Goal: Task Accomplishment & Management: Use online tool/utility

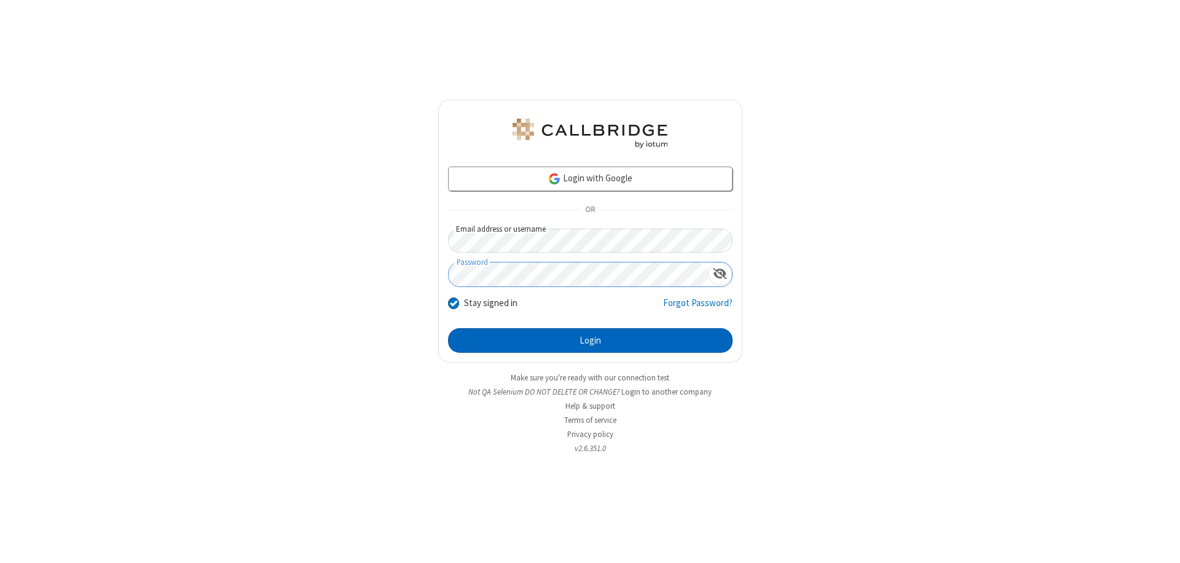
click at [590, 340] on button "Login" at bounding box center [590, 340] width 284 height 25
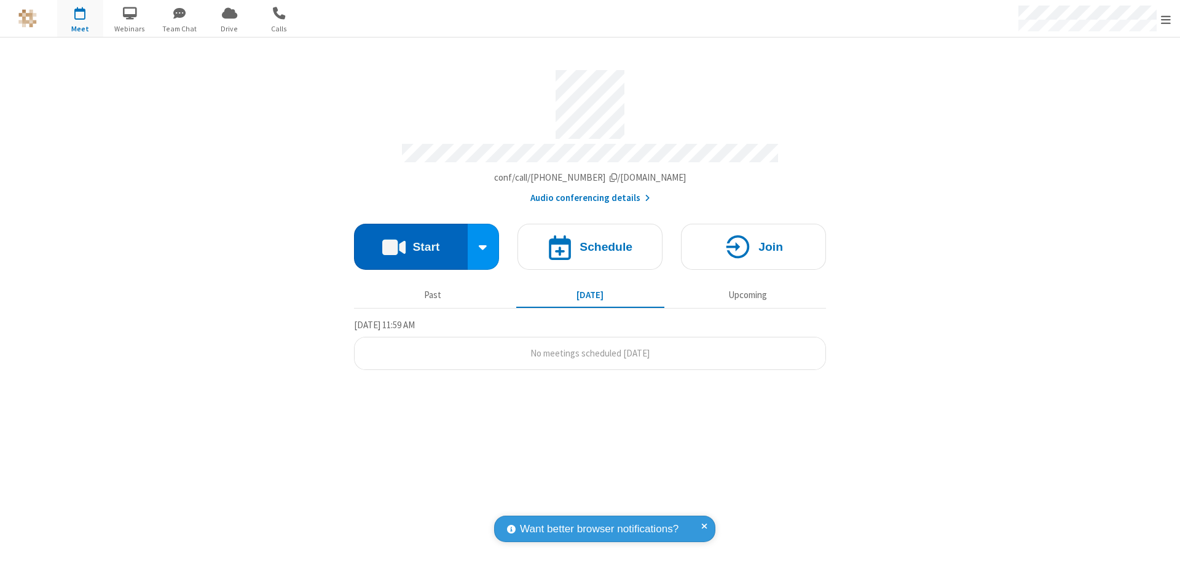
click at [410, 241] on button "Start" at bounding box center [411, 247] width 114 height 46
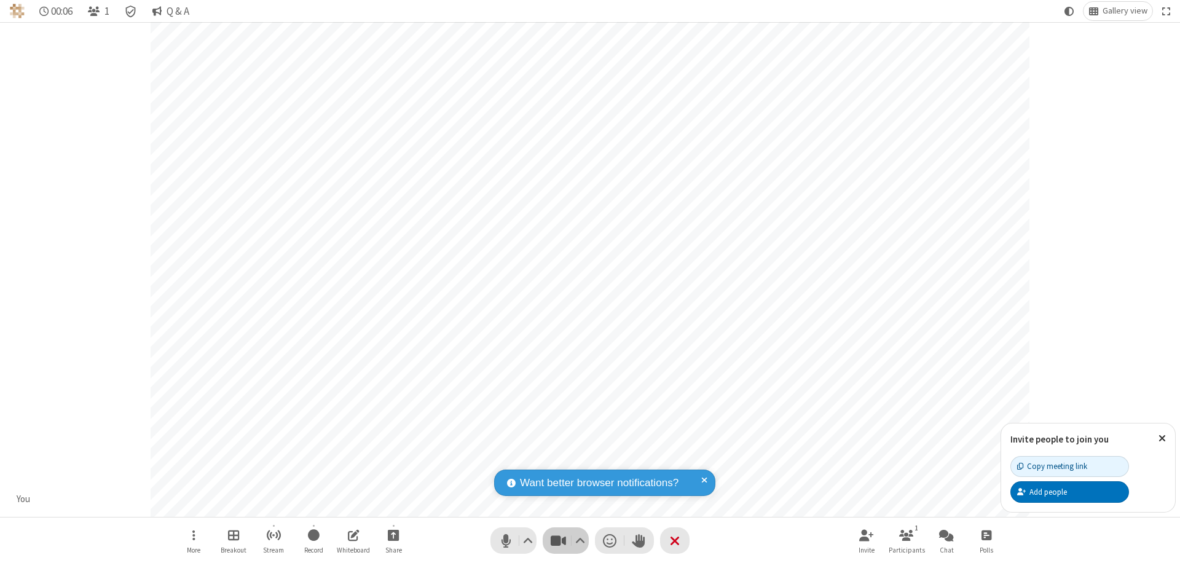
click at [558, 540] on span "Stop video (⌘+Shift+V)" at bounding box center [558, 540] width 18 height 18
click at [558, 540] on span "Start video (⌘+Shift+V)" at bounding box center [558, 540] width 18 height 18
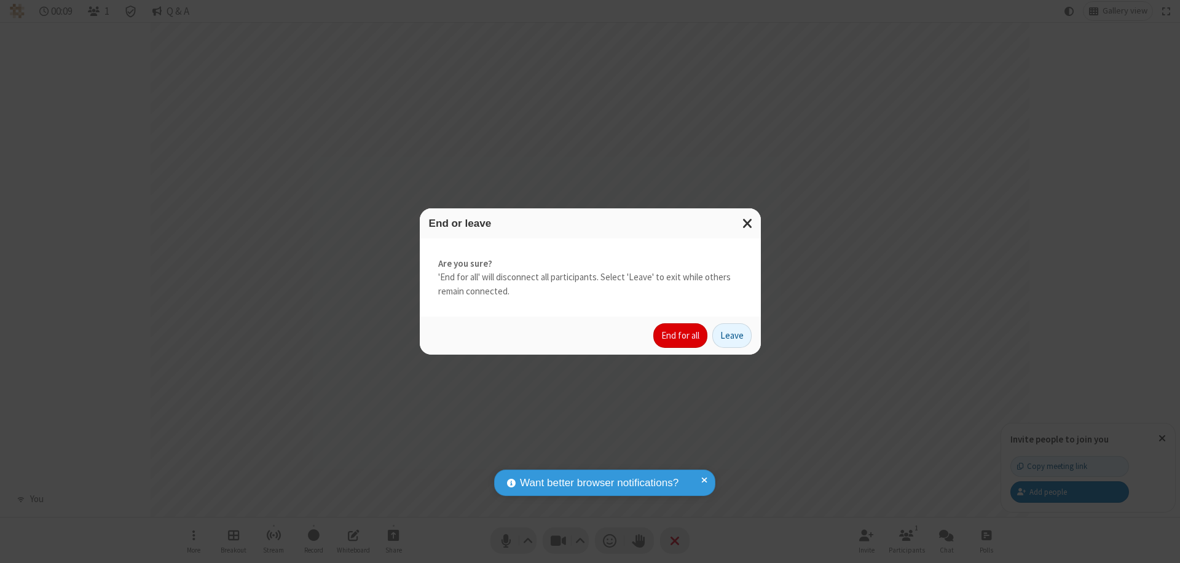
click at [681, 335] on button "End for all" at bounding box center [680, 335] width 54 height 25
